Goal: Transaction & Acquisition: Obtain resource

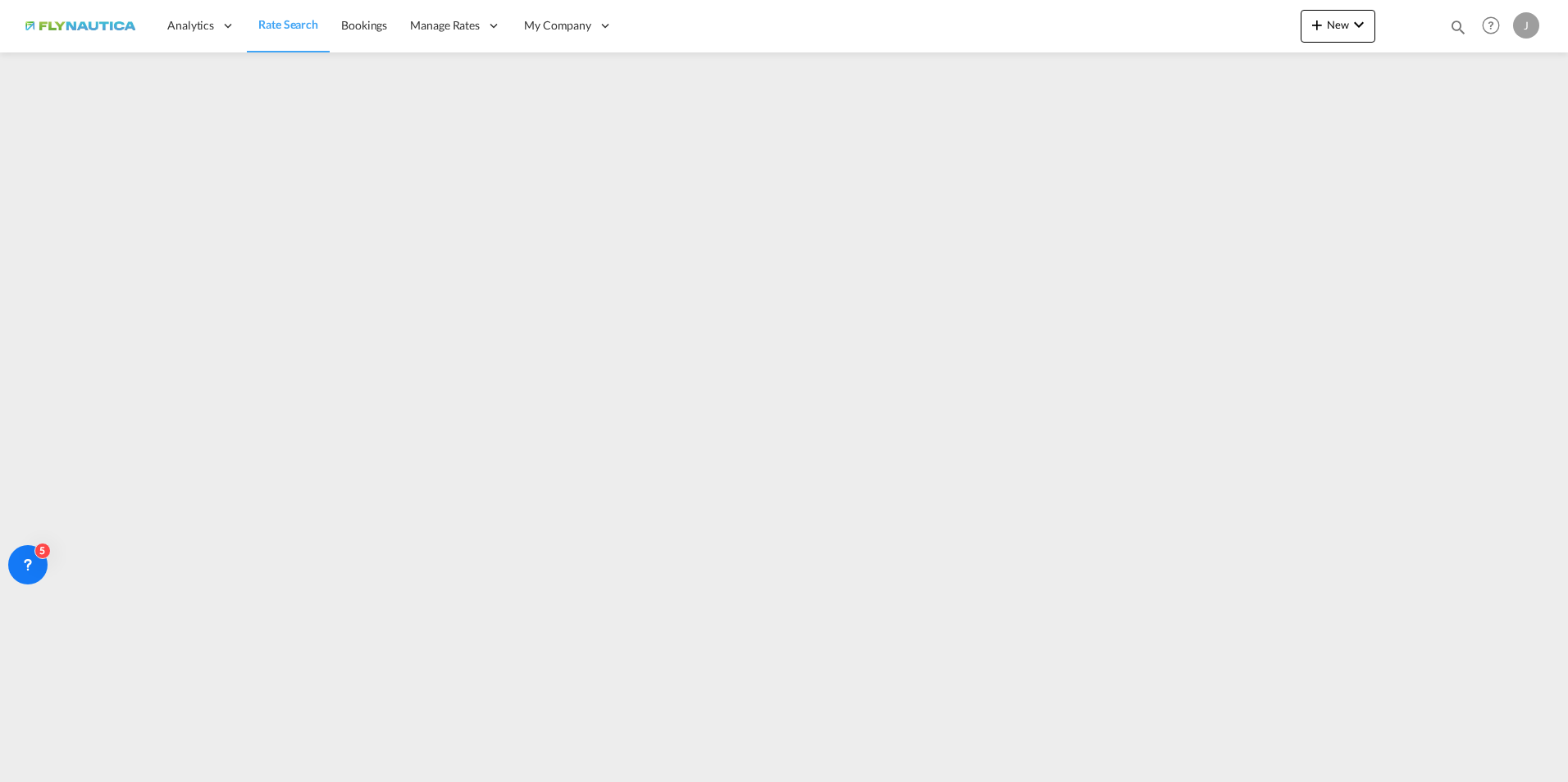
click at [297, 29] on span "Rate Search" at bounding box center [288, 24] width 60 height 14
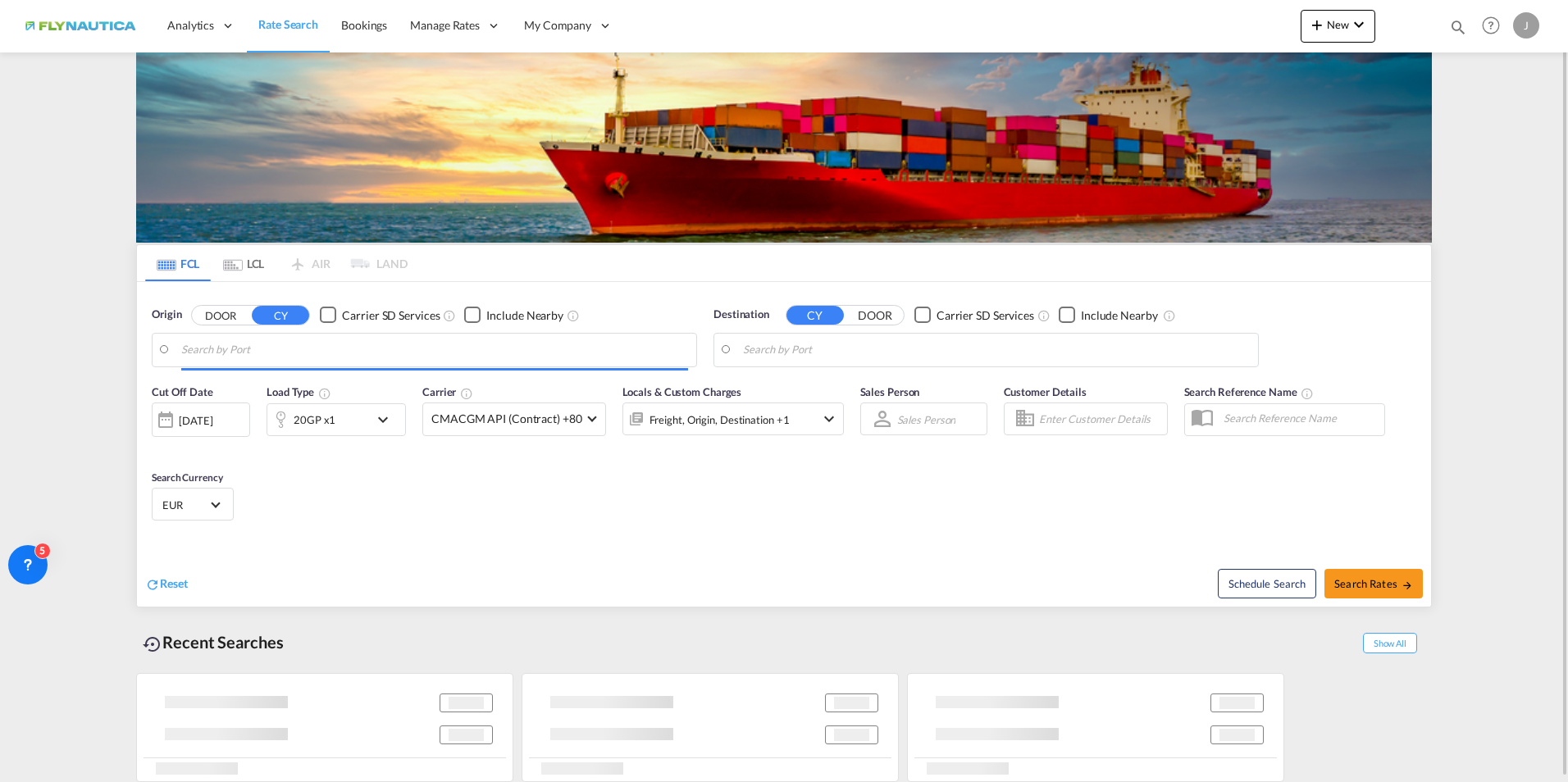
type input "[GEOGRAPHIC_DATA], [GEOGRAPHIC_DATA]"
type input "[GEOGRAPHIC_DATA], NLRTM"
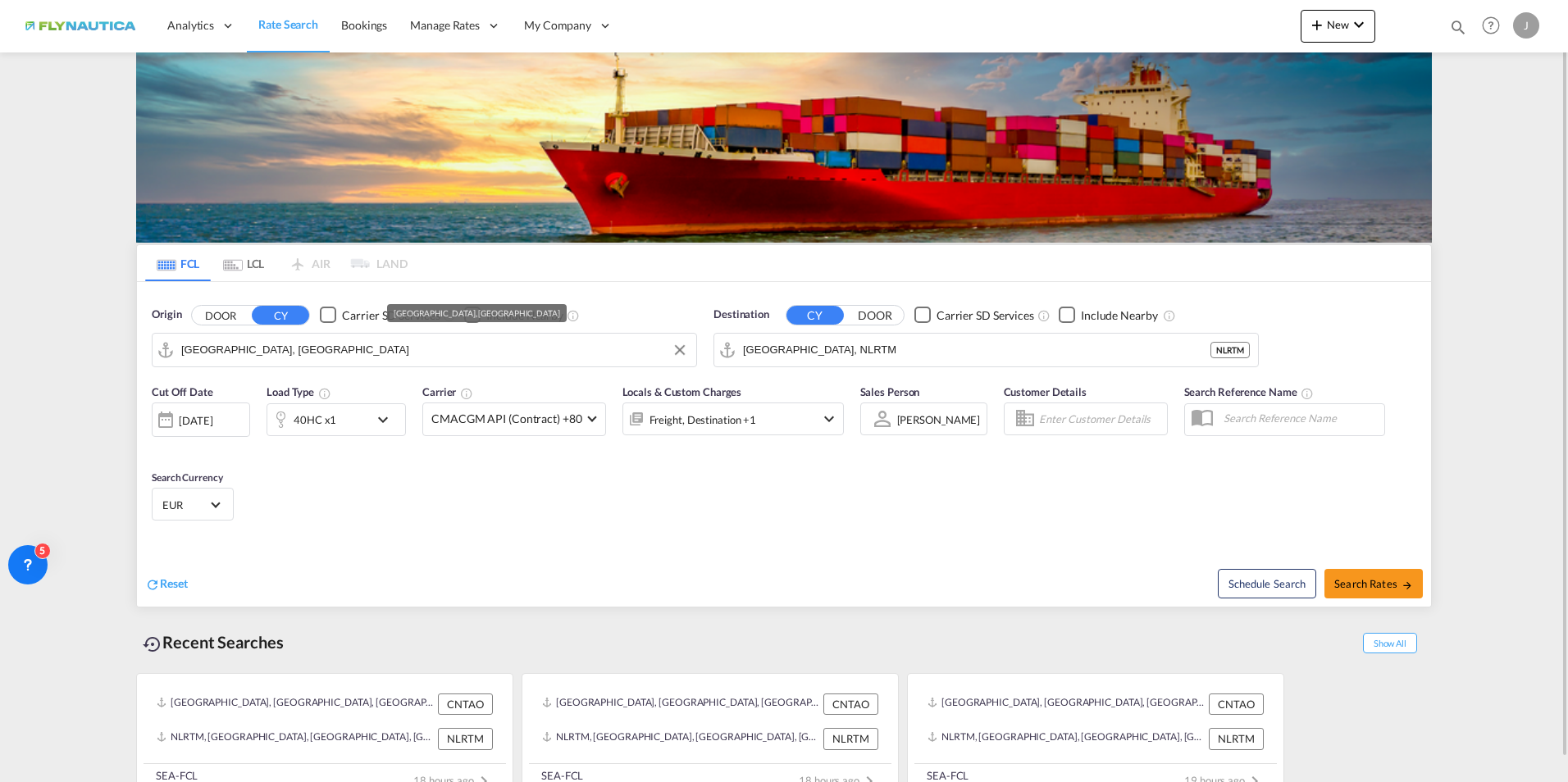
drag, startPoint x: 396, startPoint y: 343, endPoint x: 403, endPoint y: 360, distance: 18.4
click at [405, 360] on input "[GEOGRAPHIC_DATA], [GEOGRAPHIC_DATA]" at bounding box center [434, 350] width 506 height 25
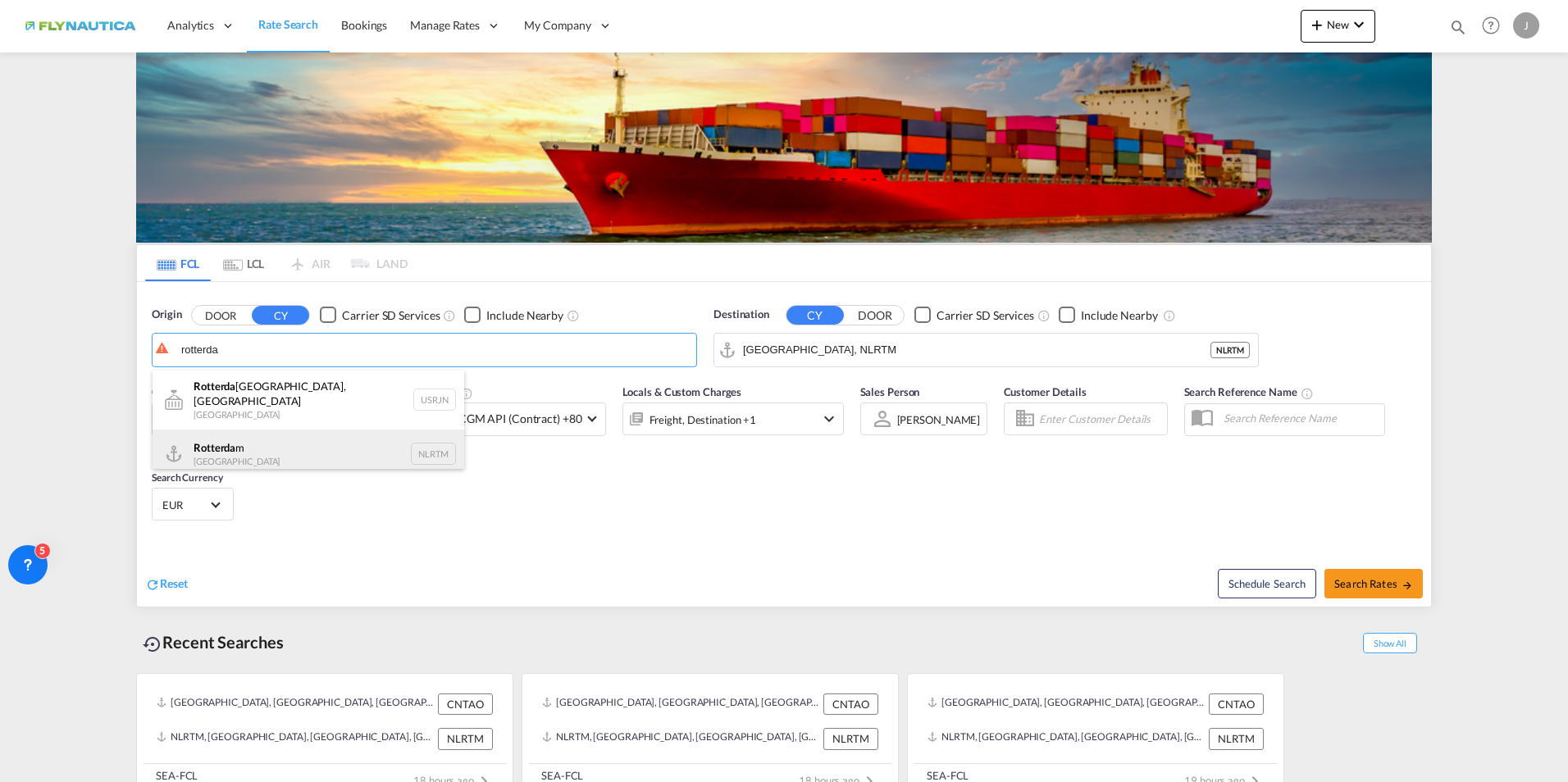
click at [294, 445] on div "Rotterda m [GEOGRAPHIC_DATA] NLRTM" at bounding box center [308, 454] width 312 height 49
type input "[GEOGRAPHIC_DATA], NLRTM"
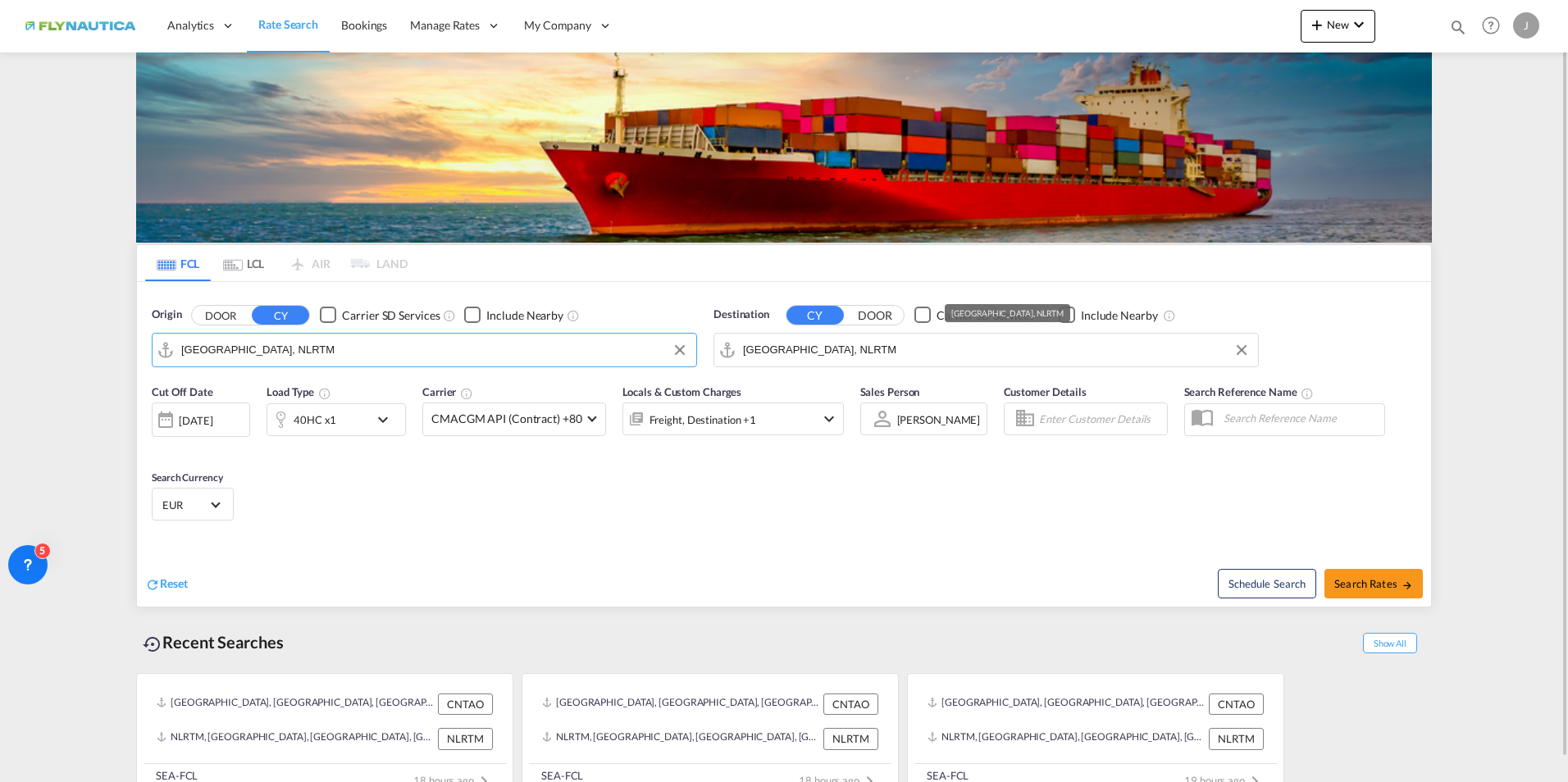
click at [970, 350] on input "[GEOGRAPHIC_DATA], NLRTM" at bounding box center [996, 350] width 506 height 25
click at [970, 347] on input "[GEOGRAPHIC_DATA], NLRTM" at bounding box center [996, 350] width 506 height 25
click at [968, 347] on input "[GEOGRAPHIC_DATA], NLRTM" at bounding box center [996, 350] width 506 height 25
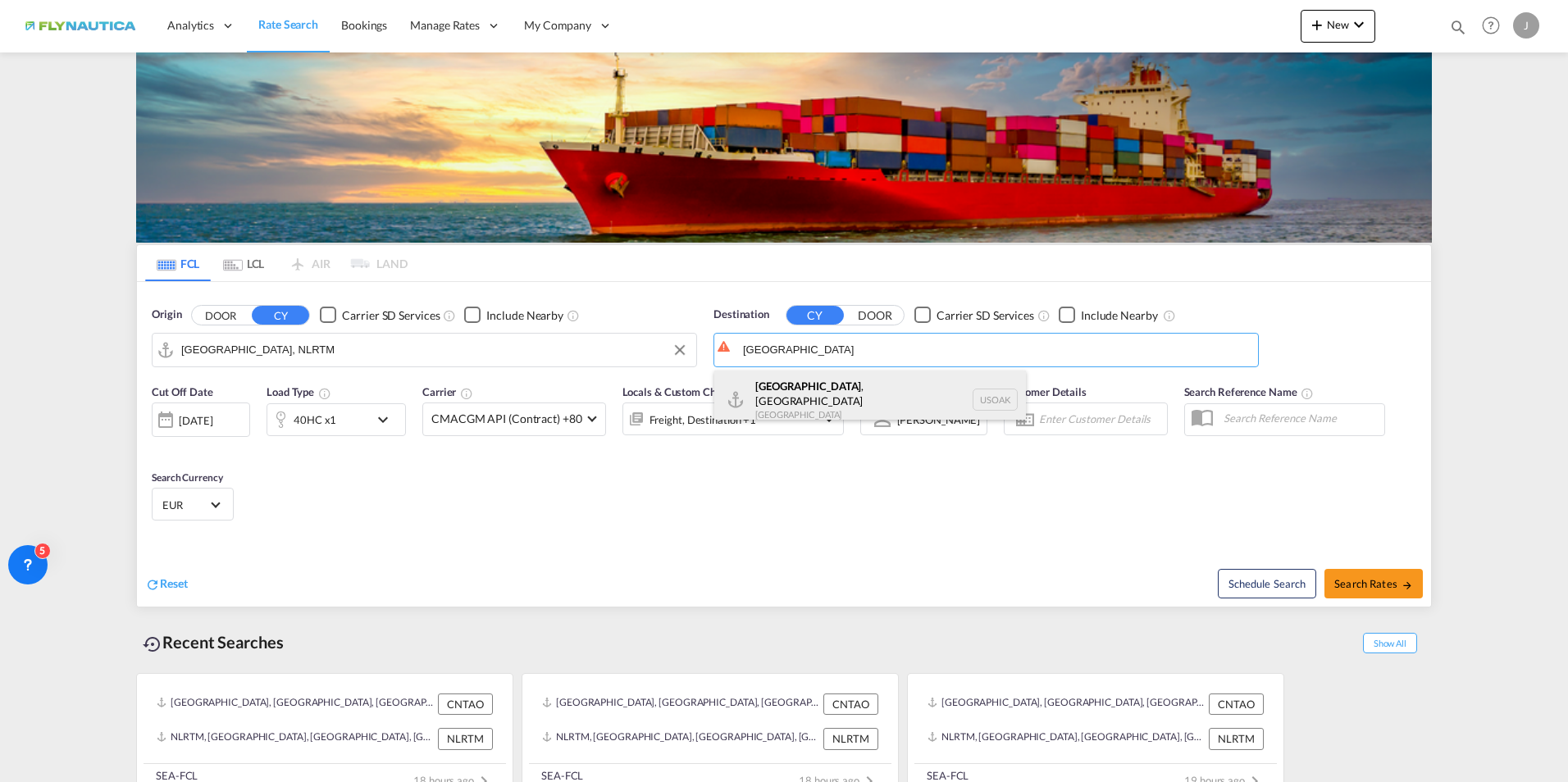
click at [916, 394] on div "[GEOGRAPHIC_DATA] , [GEOGRAPHIC_DATA] [GEOGRAPHIC_DATA] USOAK" at bounding box center [869, 400] width 312 height 59
type input "[GEOGRAPHIC_DATA], [GEOGRAPHIC_DATA], USOAK"
